Goal: Transaction & Acquisition: Book appointment/travel/reservation

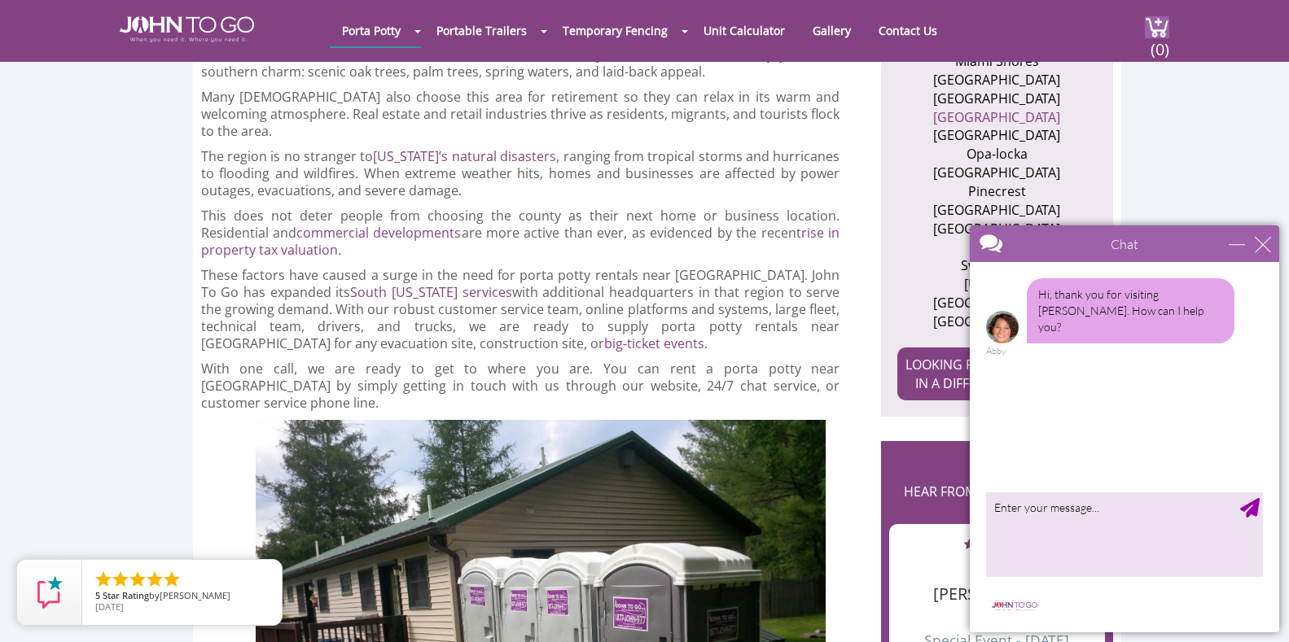
scroll to position [1058, 0]
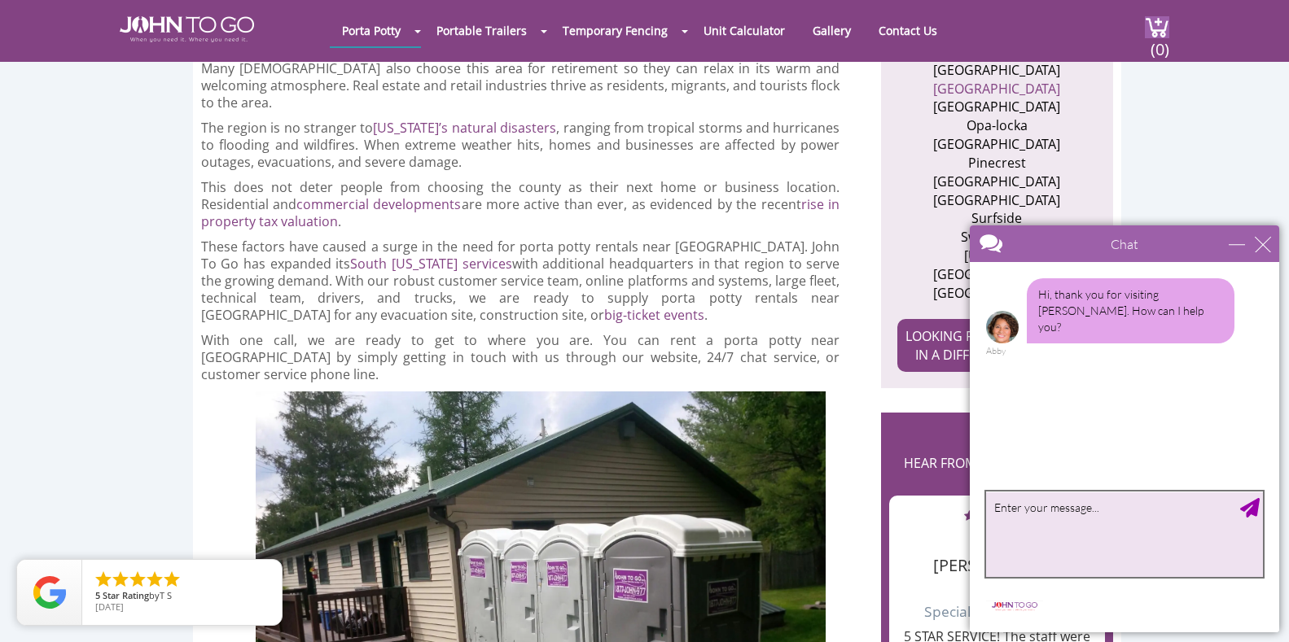
click at [1126, 522] on textarea "type your message" at bounding box center [1124, 534] width 277 height 85
type textarea "How much is a porta potty rental for the entire day?"
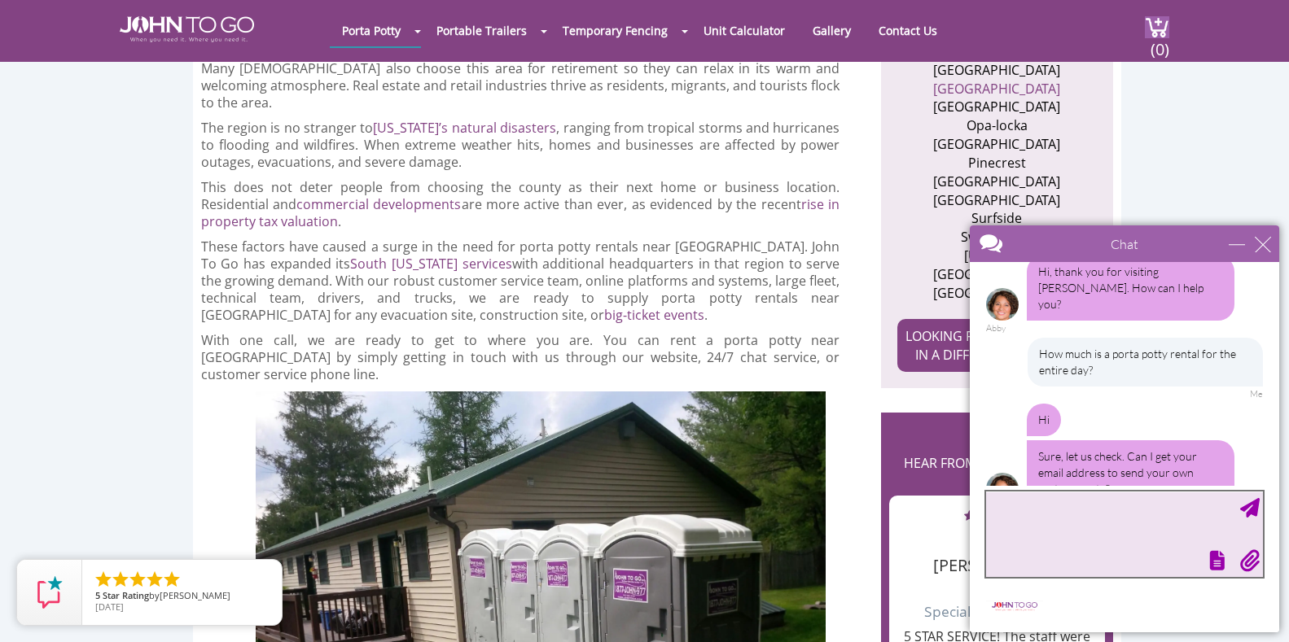
scroll to position [42, 0]
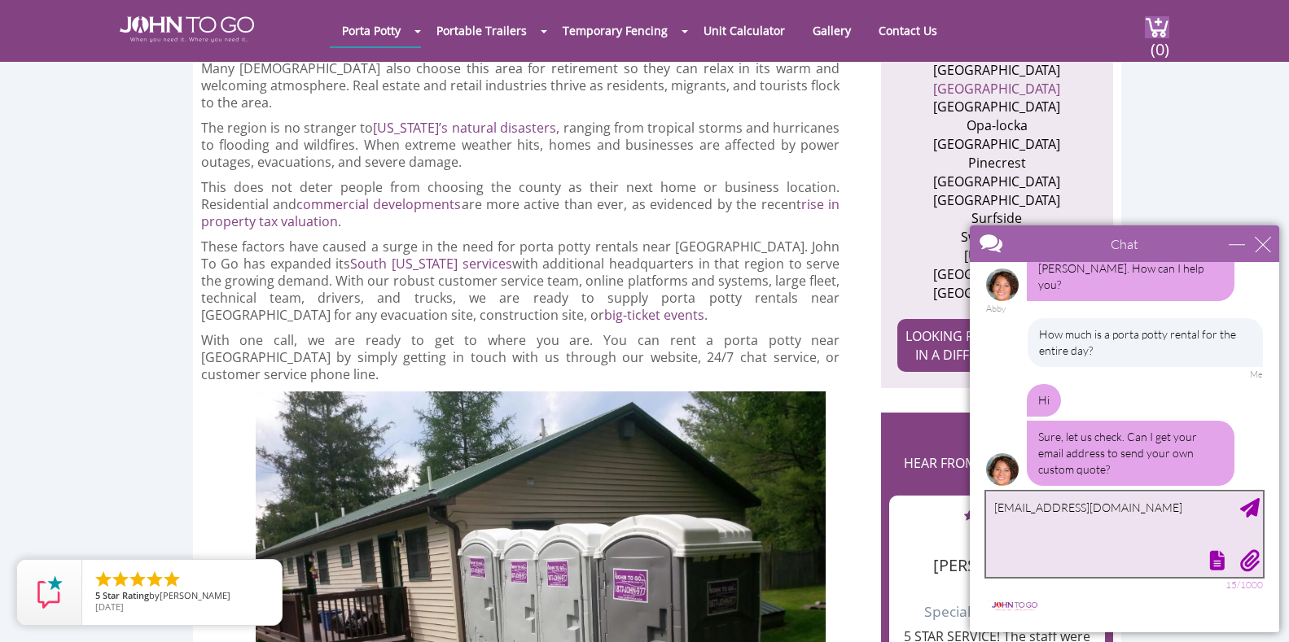
type textarea "[EMAIL_ADDRESS][DOMAIN_NAME]"
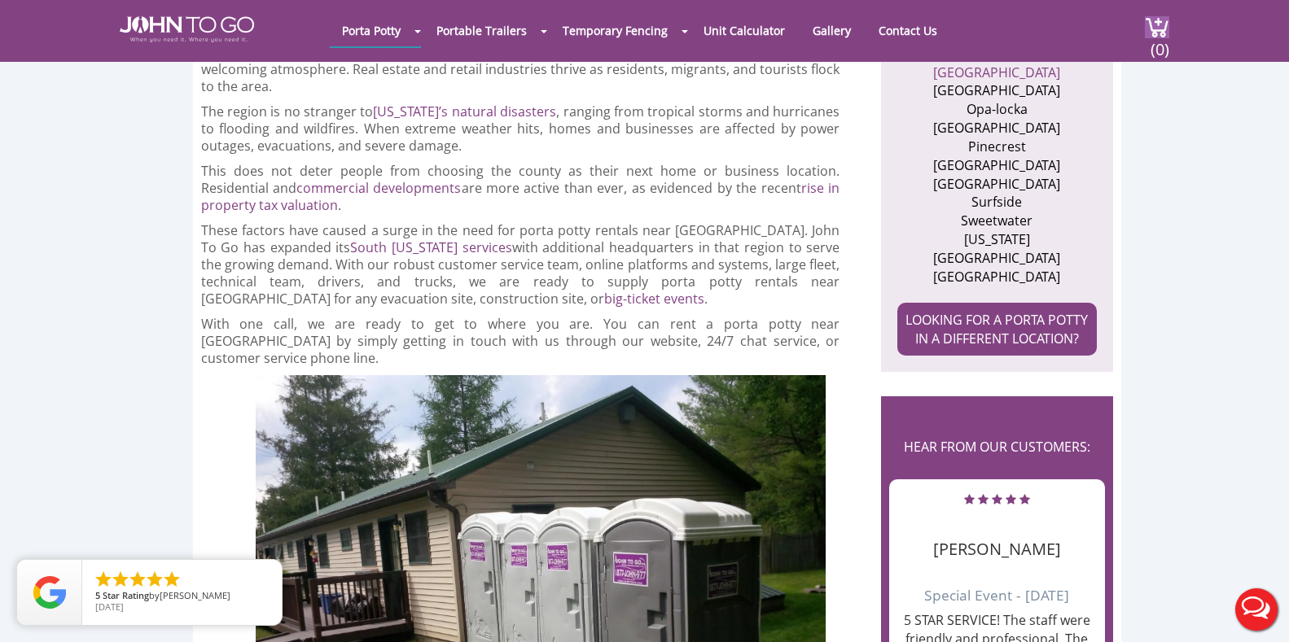
scroll to position [1221, 0]
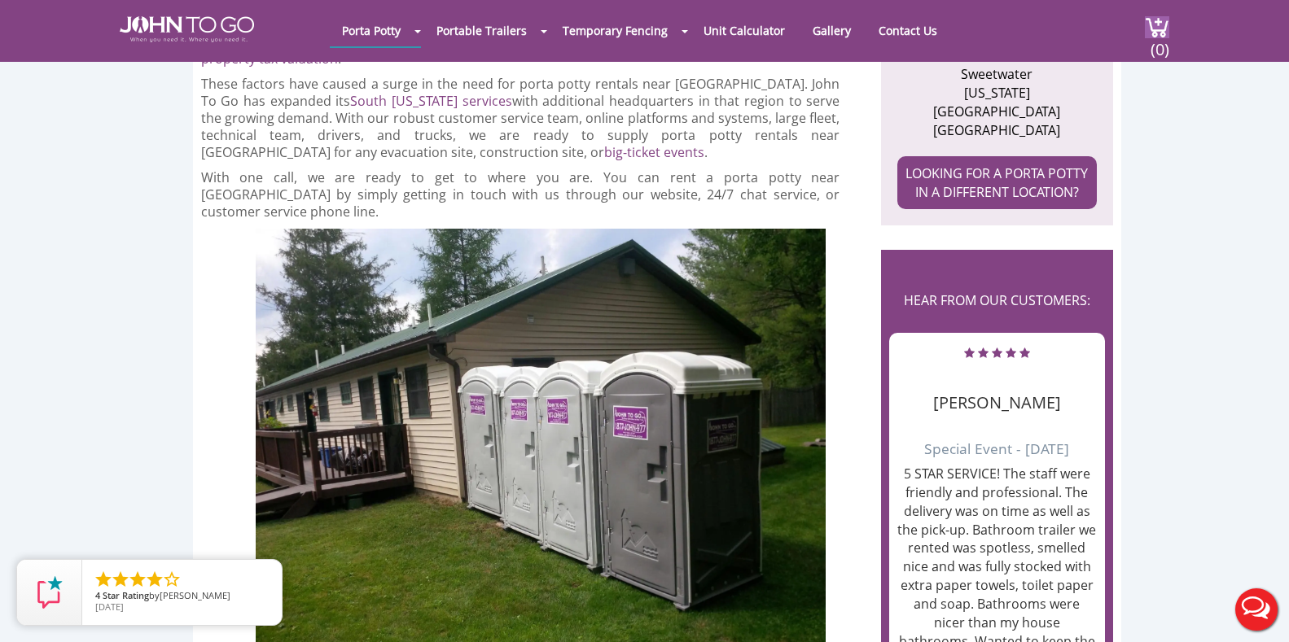
click at [1253, 615] on button "Live Chat" at bounding box center [1255, 609] width 65 height 65
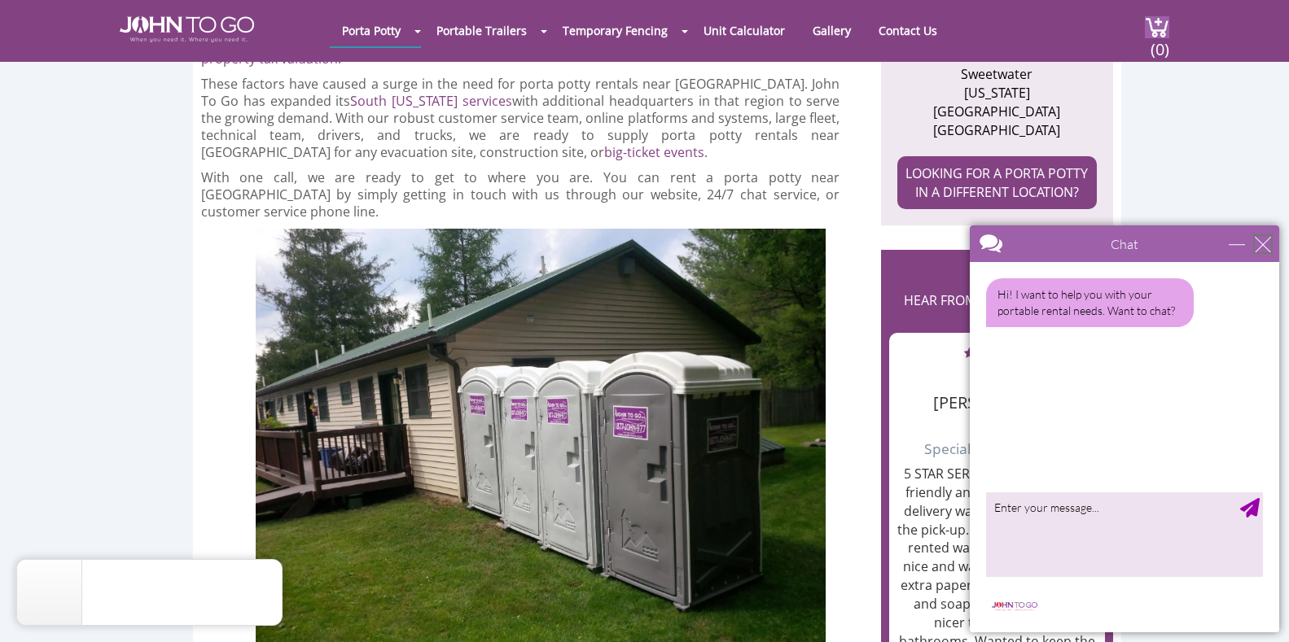
click at [1267, 242] on div "close" at bounding box center [1262, 244] width 16 height 16
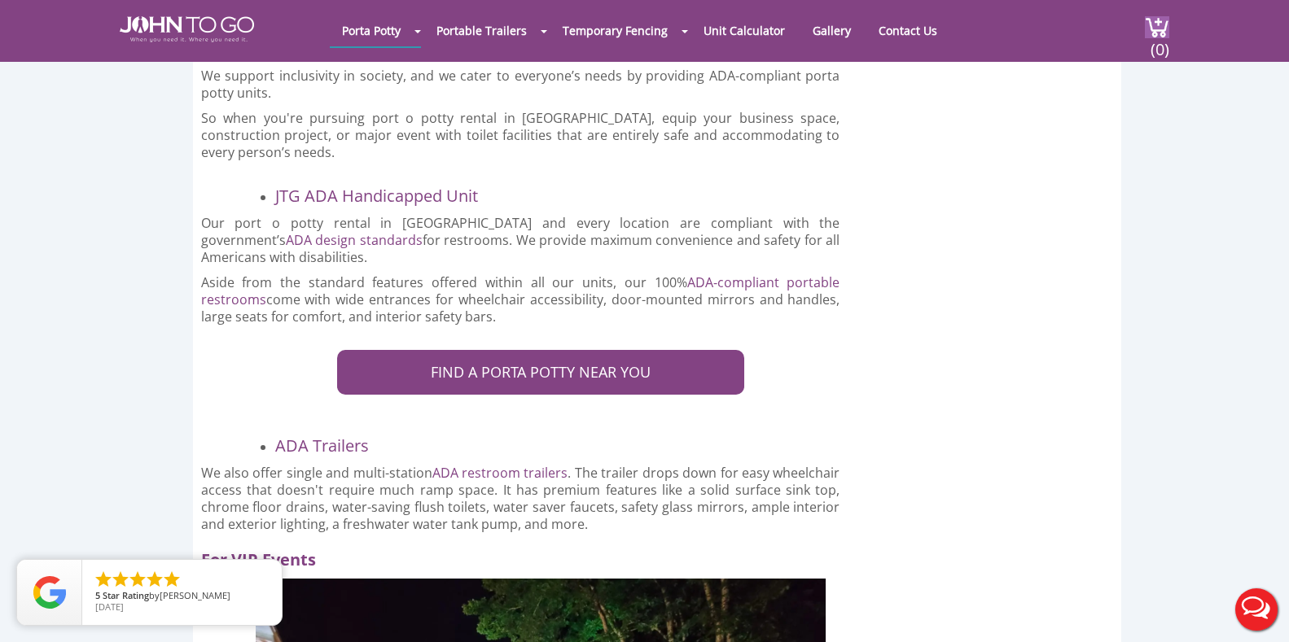
scroll to position [2930, 0]
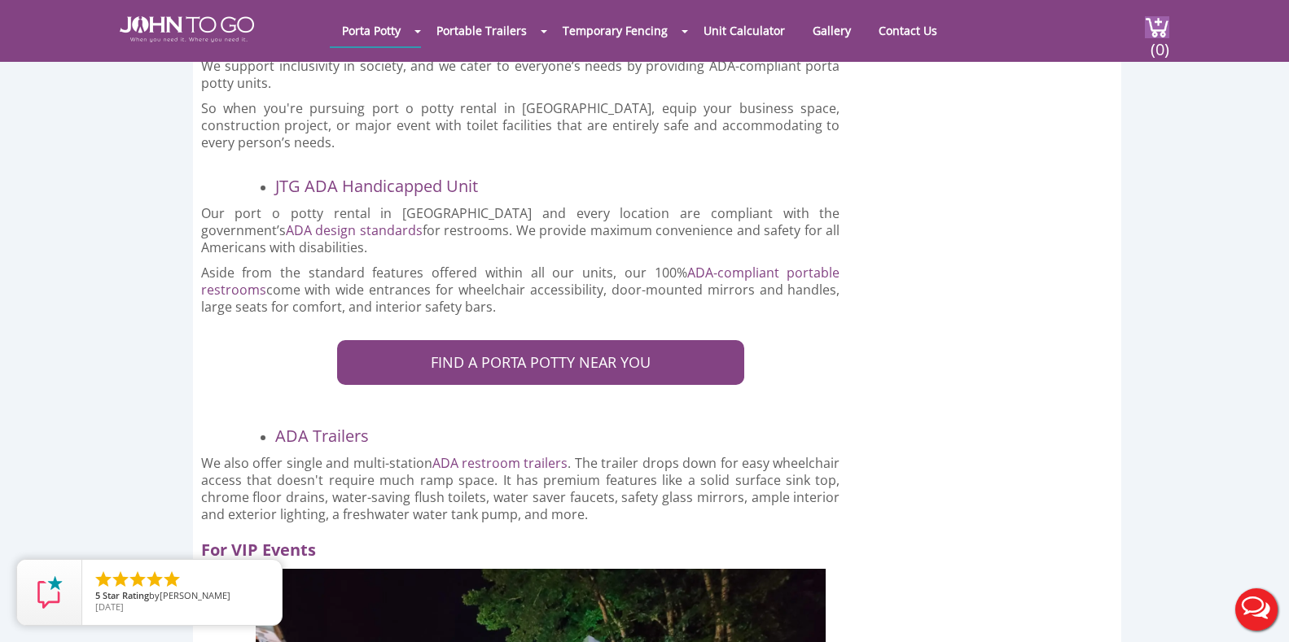
click at [536, 314] on div at bounding box center [644, 321] width 1289 height 642
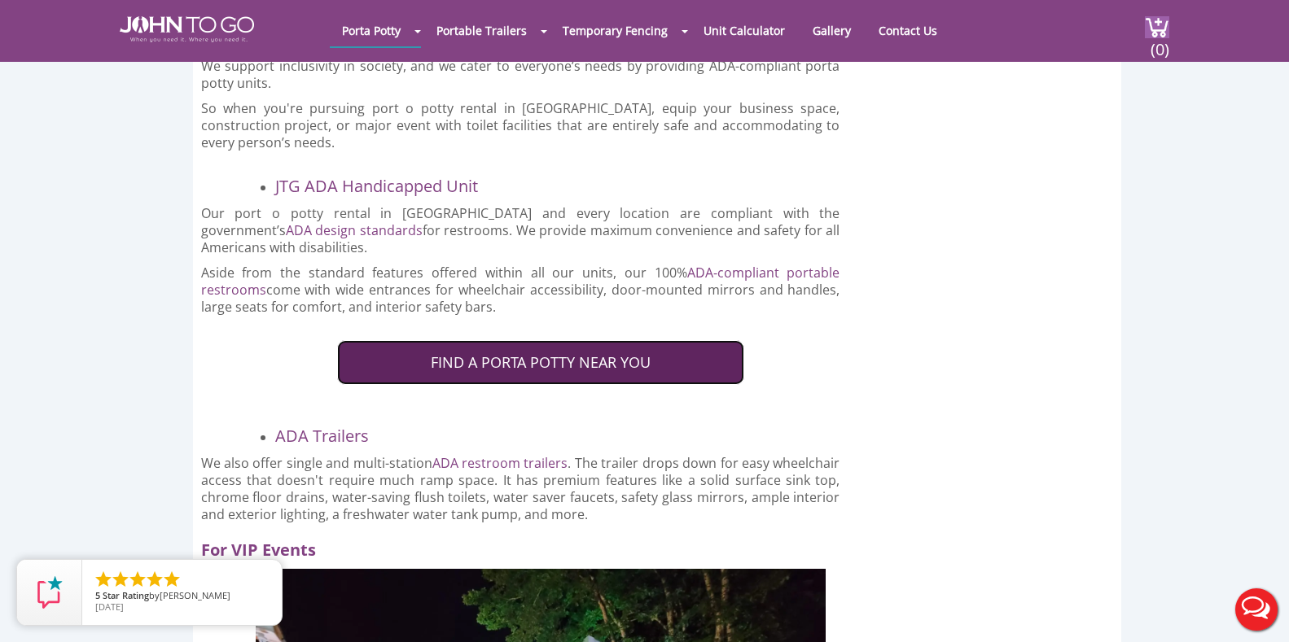
click at [525, 340] on link "FIND A PORTA POTTY NEAR YOU" at bounding box center [540, 363] width 407 height 46
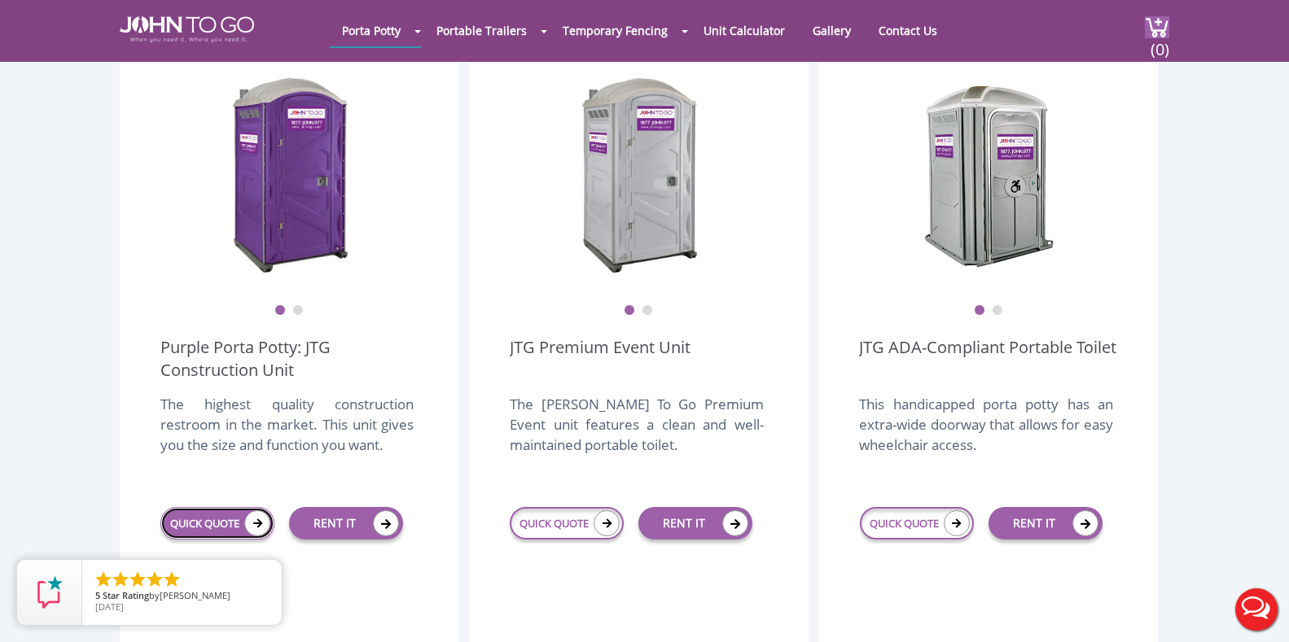
click at [230, 507] on link "QUICK QUOTE" at bounding box center [217, 523] width 114 height 33
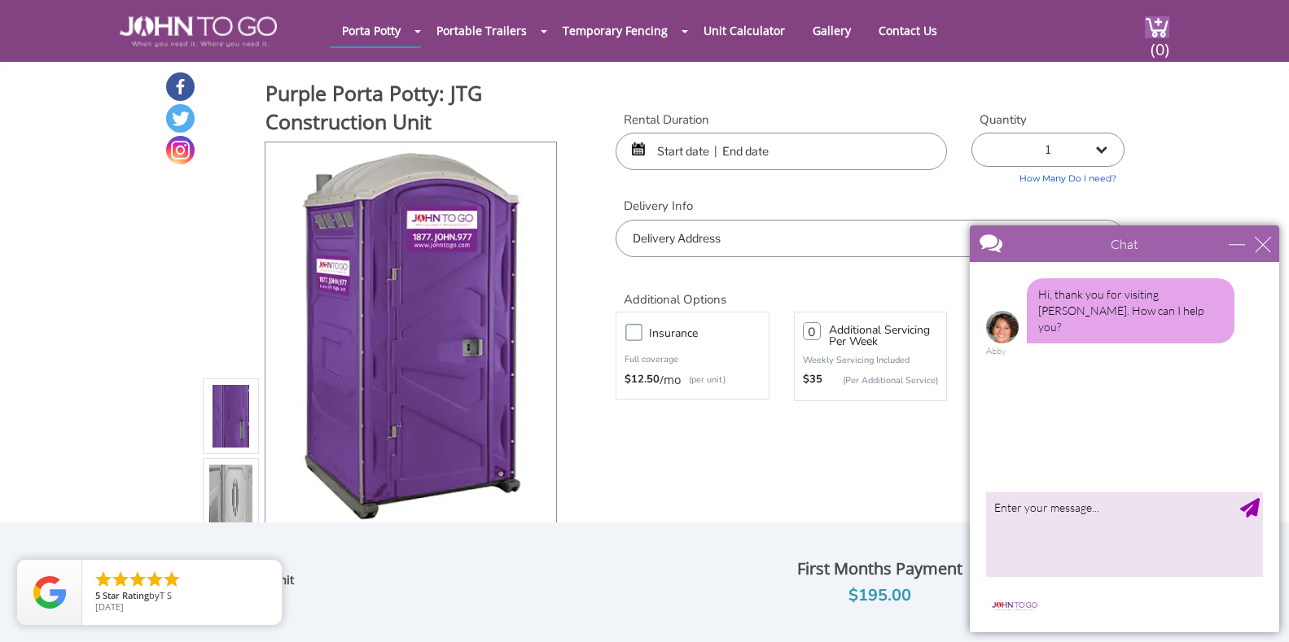
scroll to position [81, 0]
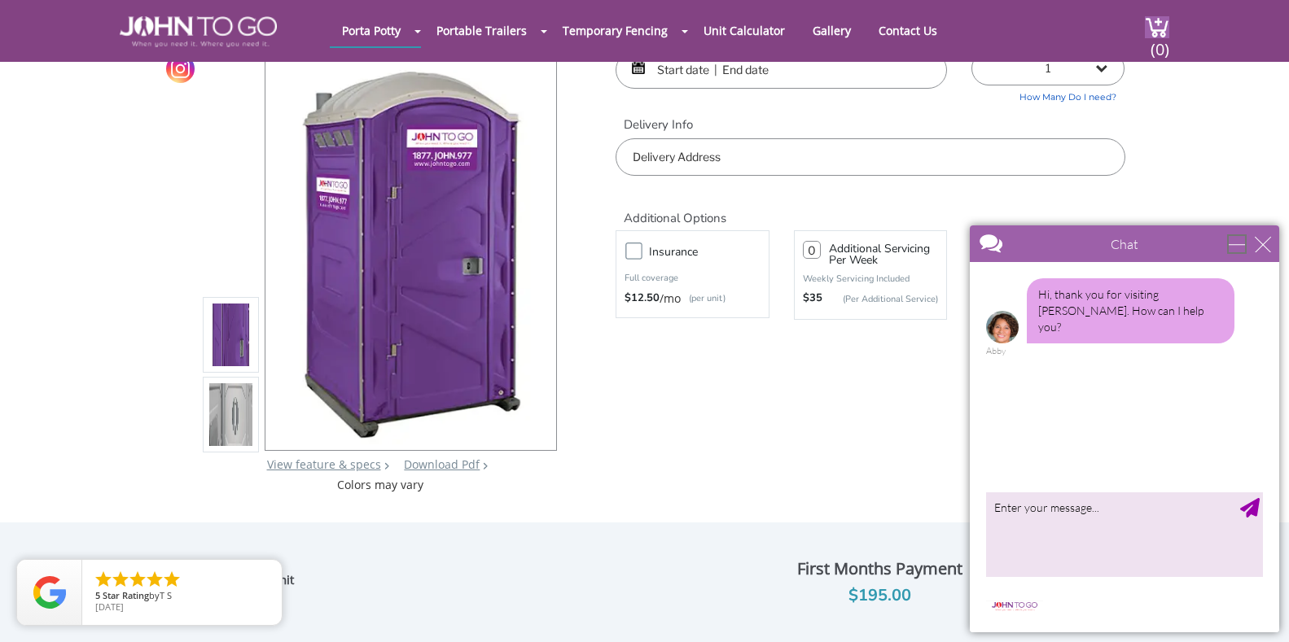
click at [1237, 239] on div "minimize" at bounding box center [1236, 244] width 16 height 16
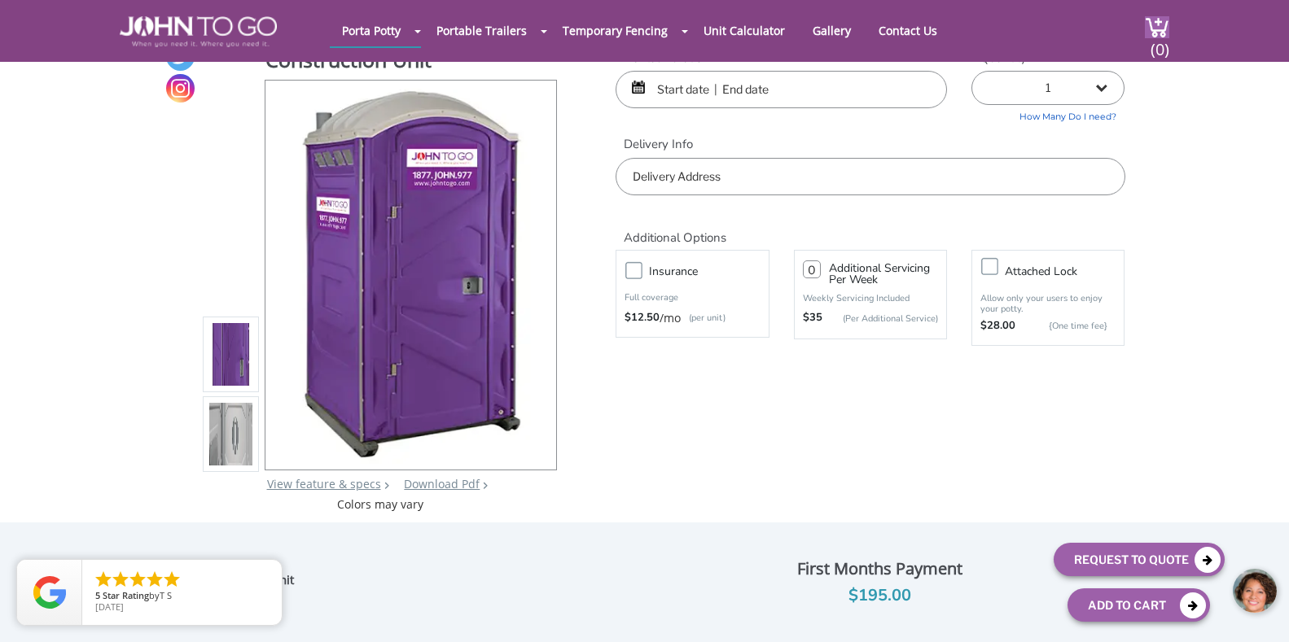
scroll to position [0, 0]
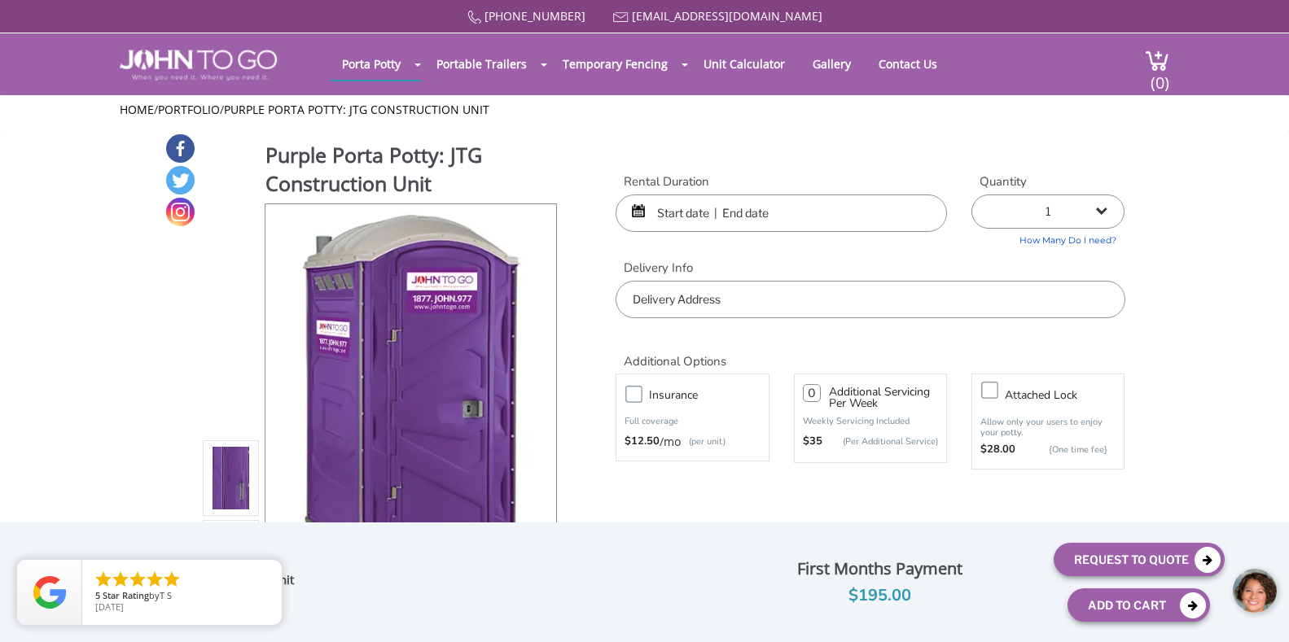
click at [693, 209] on input "text" at bounding box center [780, 213] width 331 height 37
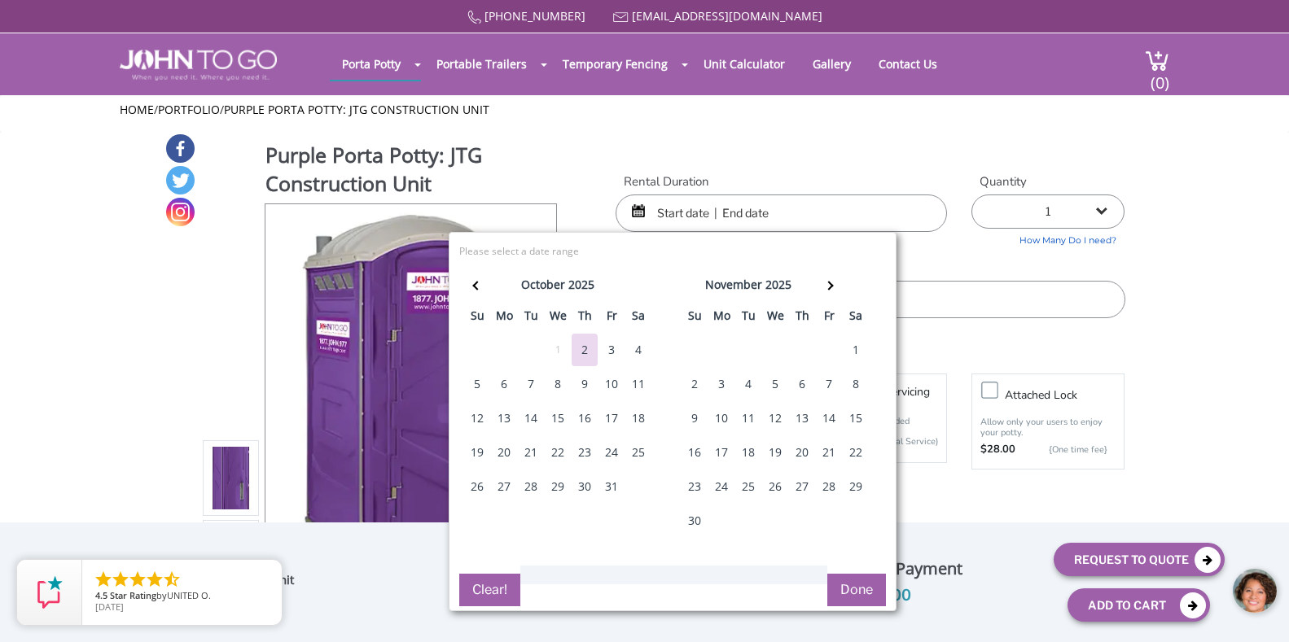
click at [632, 417] on div "18" at bounding box center [638, 418] width 26 height 33
click at [633, 419] on div "18" at bounding box center [638, 418] width 26 height 33
type input "10/18/2025 to 10/18/2025"
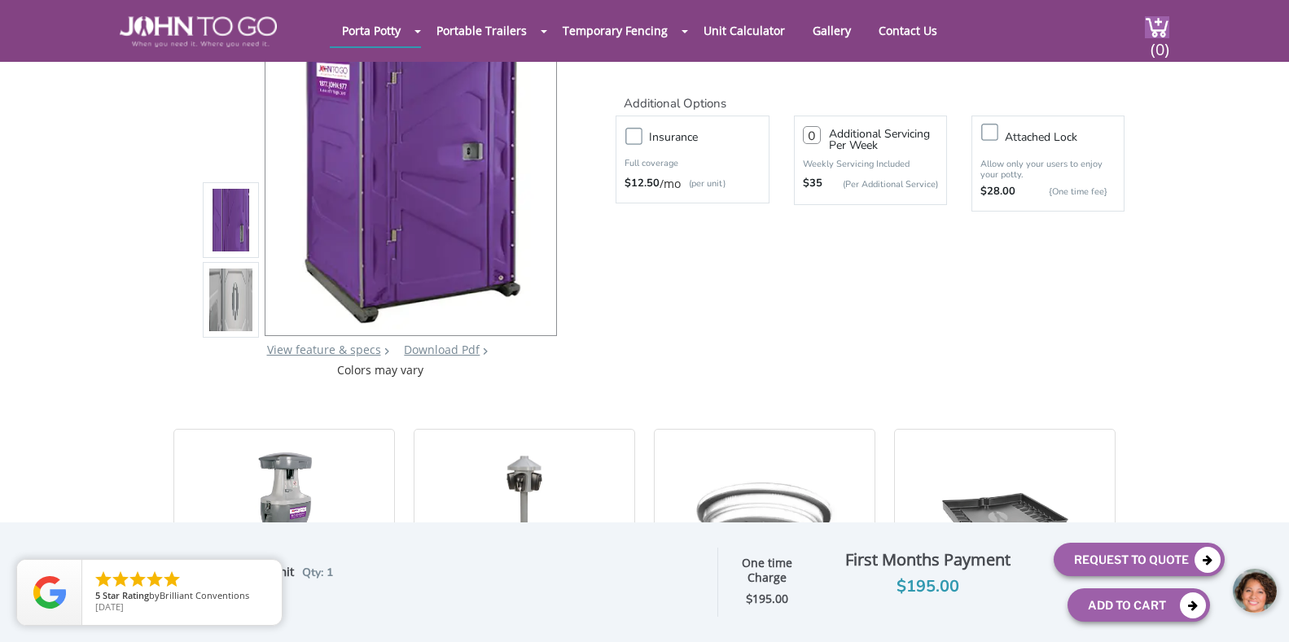
scroll to position [244, 0]
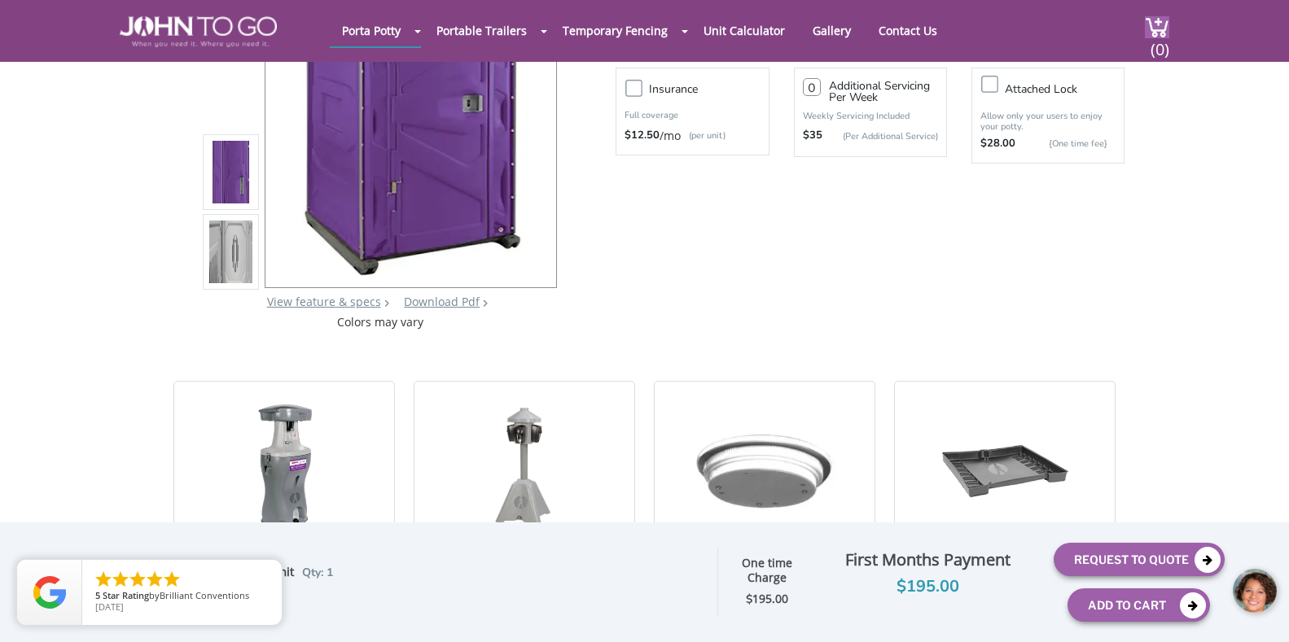
click at [221, 245] on img at bounding box center [231, 251] width 44 height 383
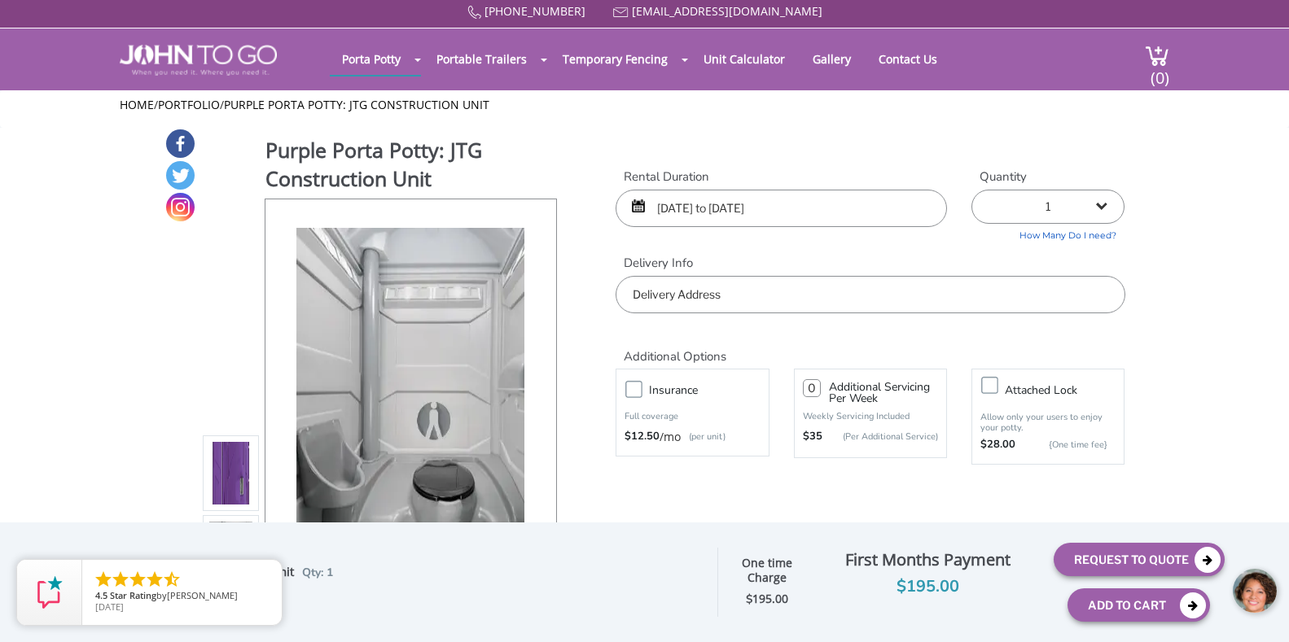
scroll to position [0, 0]
